Goal: Task Accomplishment & Management: Use online tool/utility

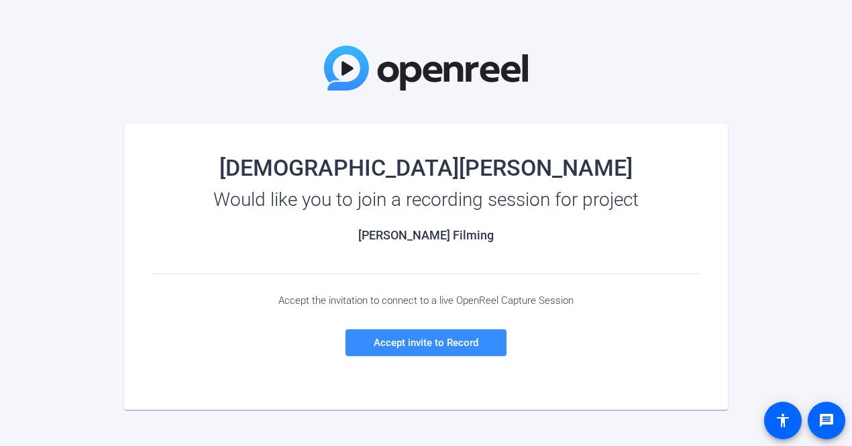
scroll to position [40, 0]
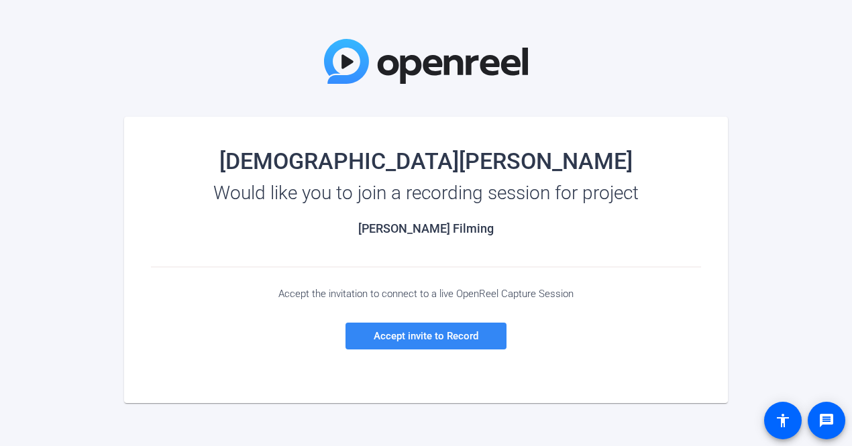
click at [426, 341] on span "Accept invite to Record" at bounding box center [426, 336] width 105 height 12
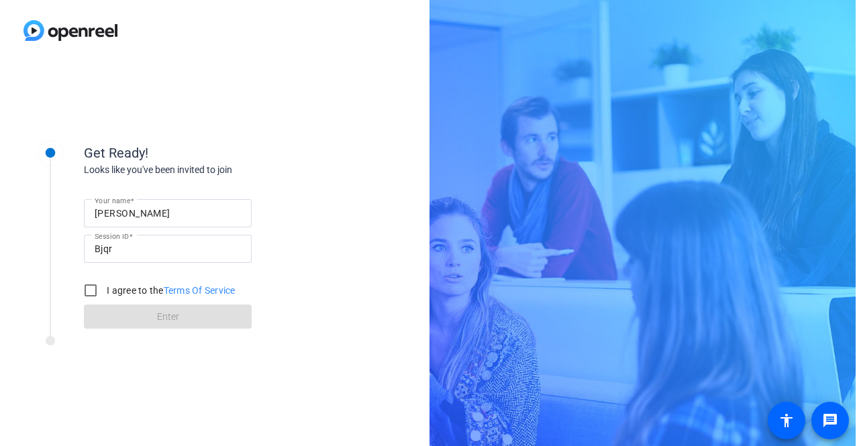
scroll to position [0, 0]
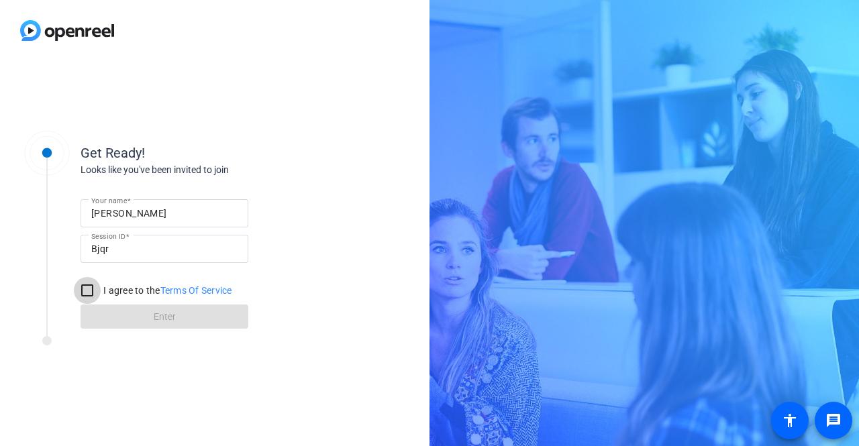
click at [90, 298] on input "I agree to the Terms Of Service" at bounding box center [87, 290] width 27 height 27
checkbox input "true"
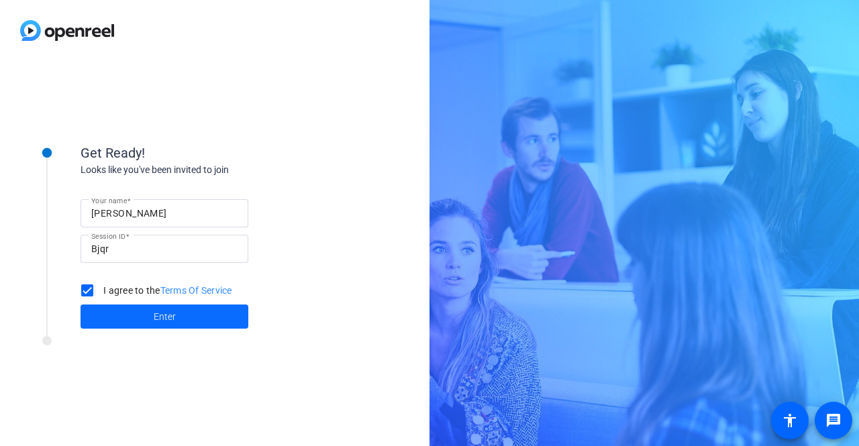
click at [153, 317] on span at bounding box center [165, 317] width 168 height 32
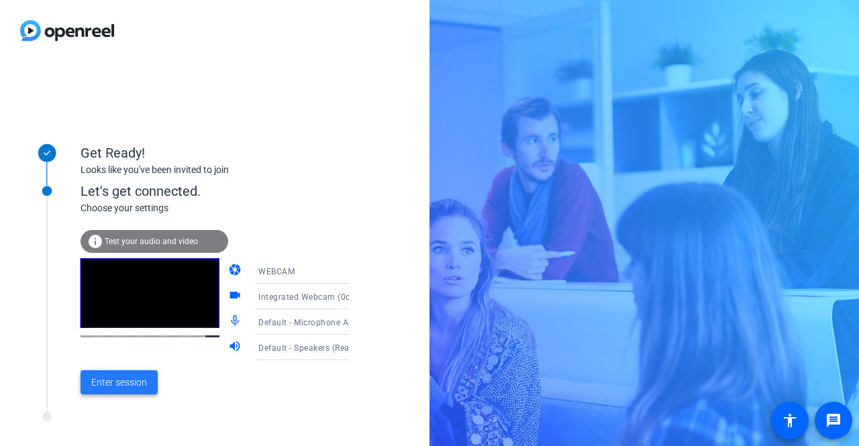
click at [115, 374] on span at bounding box center [119, 382] width 77 height 32
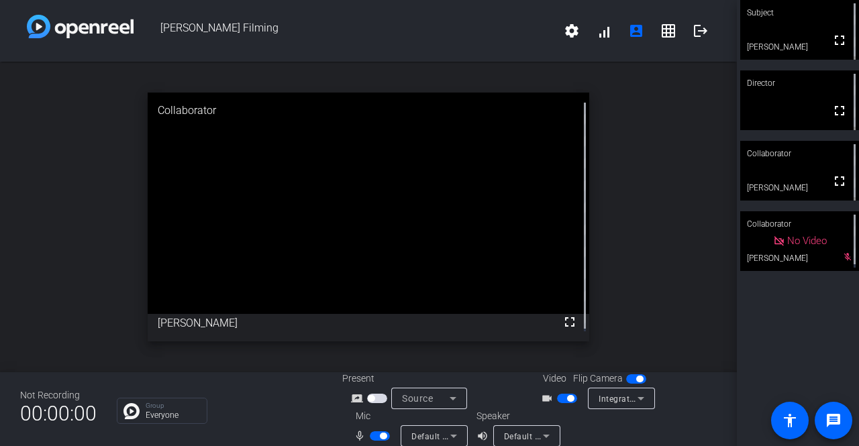
click at [638, 382] on span "button" at bounding box center [636, 378] width 20 height 9
click at [635, 381] on span "button" at bounding box center [636, 378] width 20 height 9
click at [796, 36] on video at bounding box center [799, 30] width 119 height 60
click at [699, 33] on mat-icon "logout" at bounding box center [701, 31] width 16 height 16
